Goal: Task Accomplishment & Management: Use online tool/utility

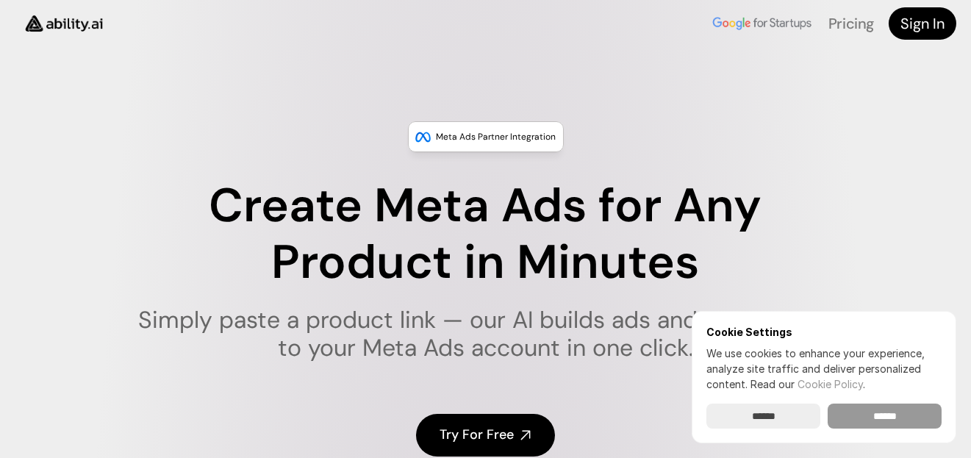
click at [896, 421] on input "******" at bounding box center [885, 416] width 114 height 25
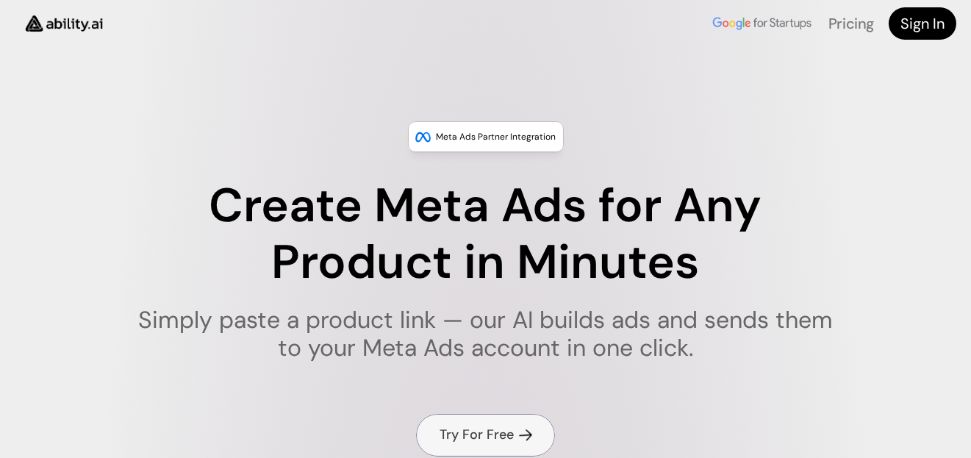
click at [525, 421] on link "Try For Free" at bounding box center [485, 435] width 139 height 42
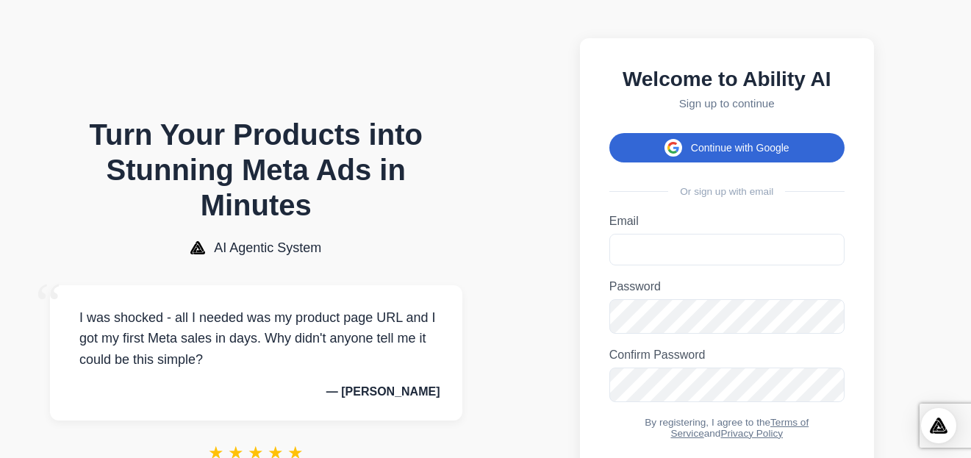
click at [628, 156] on button "Continue with Google" at bounding box center [727, 147] width 235 height 29
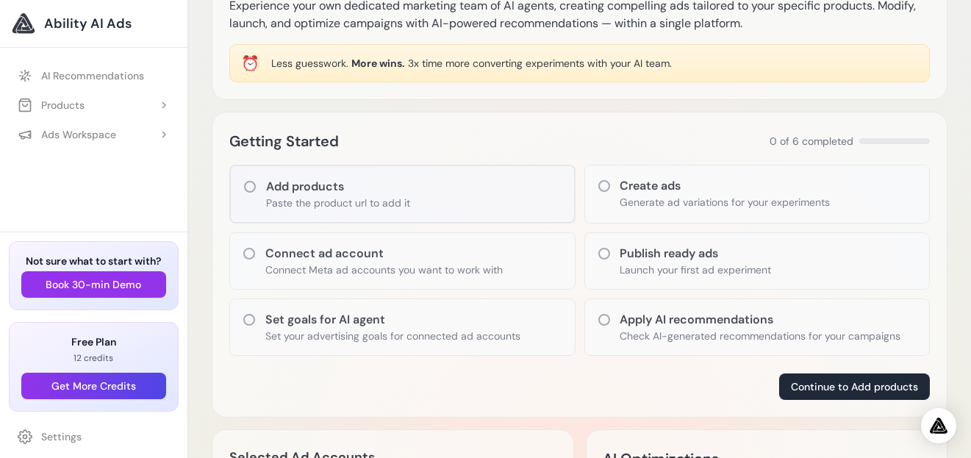
scroll to position [74, 0]
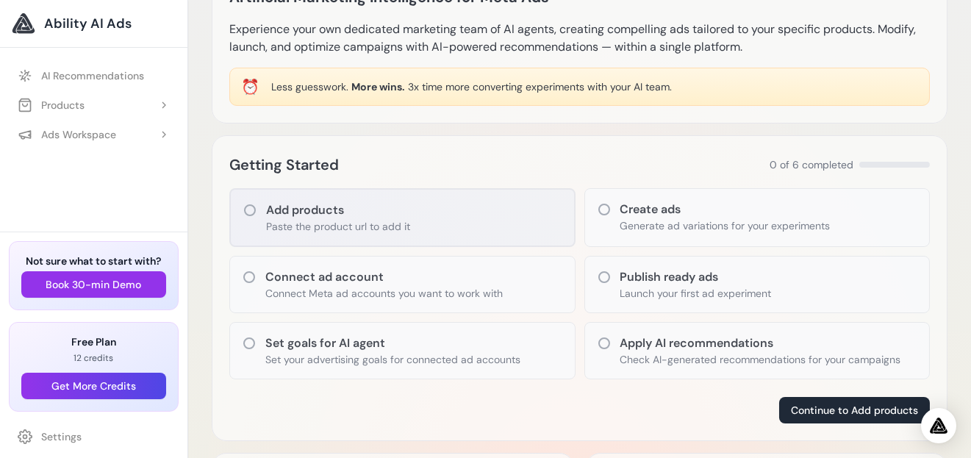
click at [427, 225] on div "Add products Paste the product url to add it" at bounding box center [402, 217] width 346 height 59
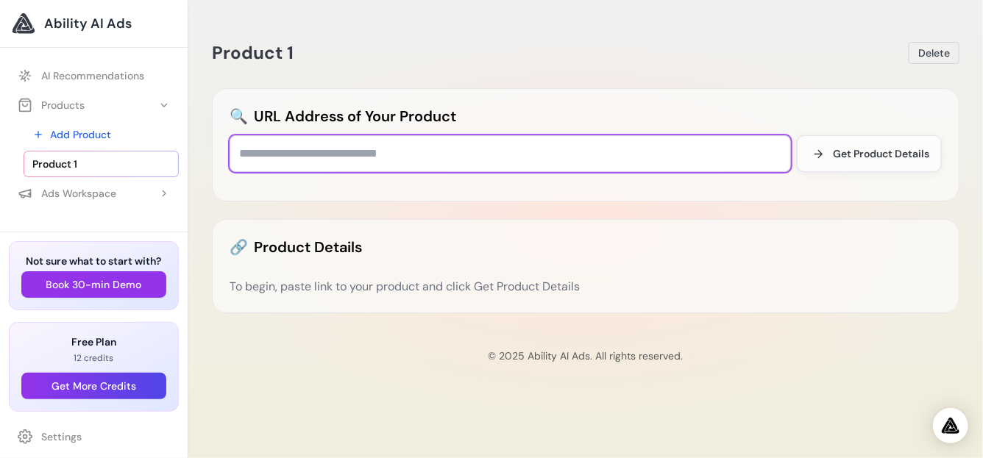
click at [463, 140] on input "text" at bounding box center [509, 153] width 561 height 37
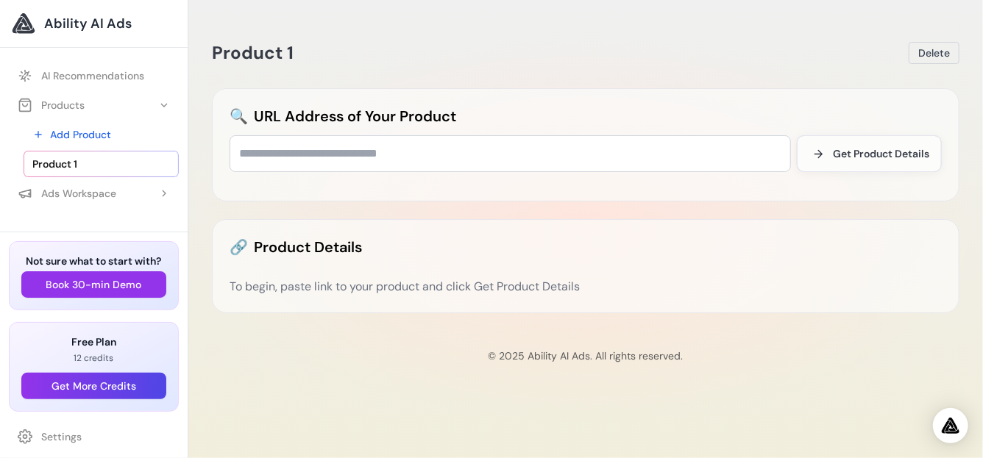
click at [930, 57] on span "Delete" at bounding box center [934, 53] width 32 height 15
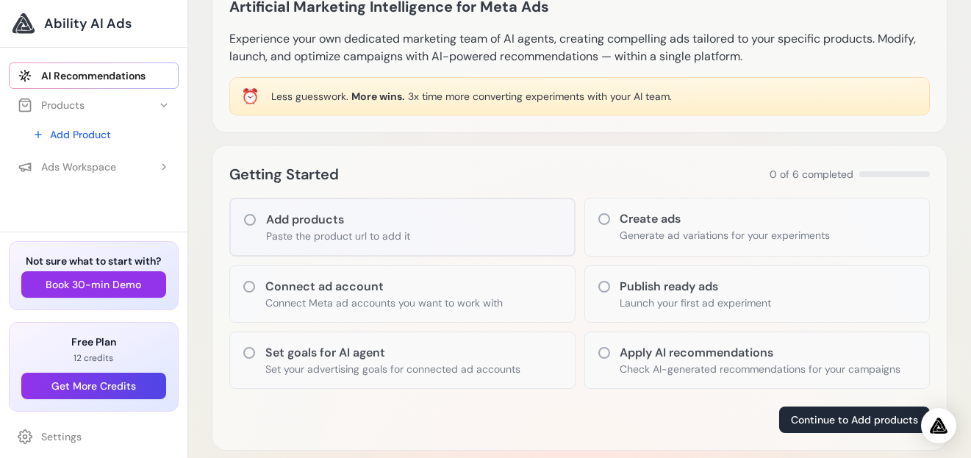
scroll to position [147, 0]
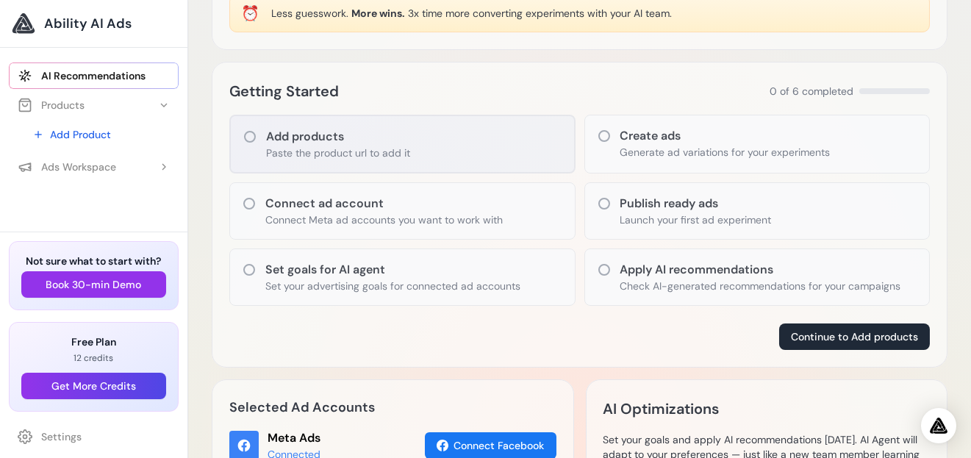
click at [464, 140] on div "Add products Paste the product url to add it" at bounding box center [402, 144] width 346 height 59
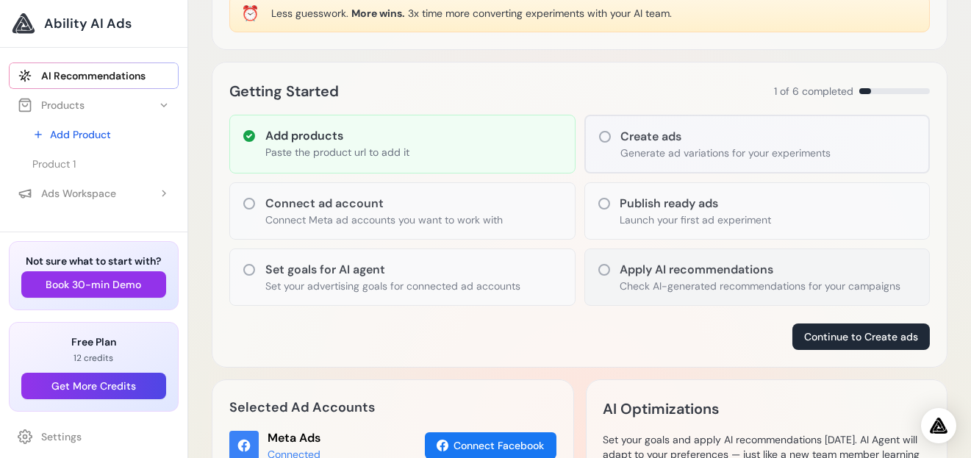
click at [671, 269] on h3 "Apply AI recommendations" at bounding box center [761, 270] width 281 height 18
